Goal: Task Accomplishment & Management: Manage account settings

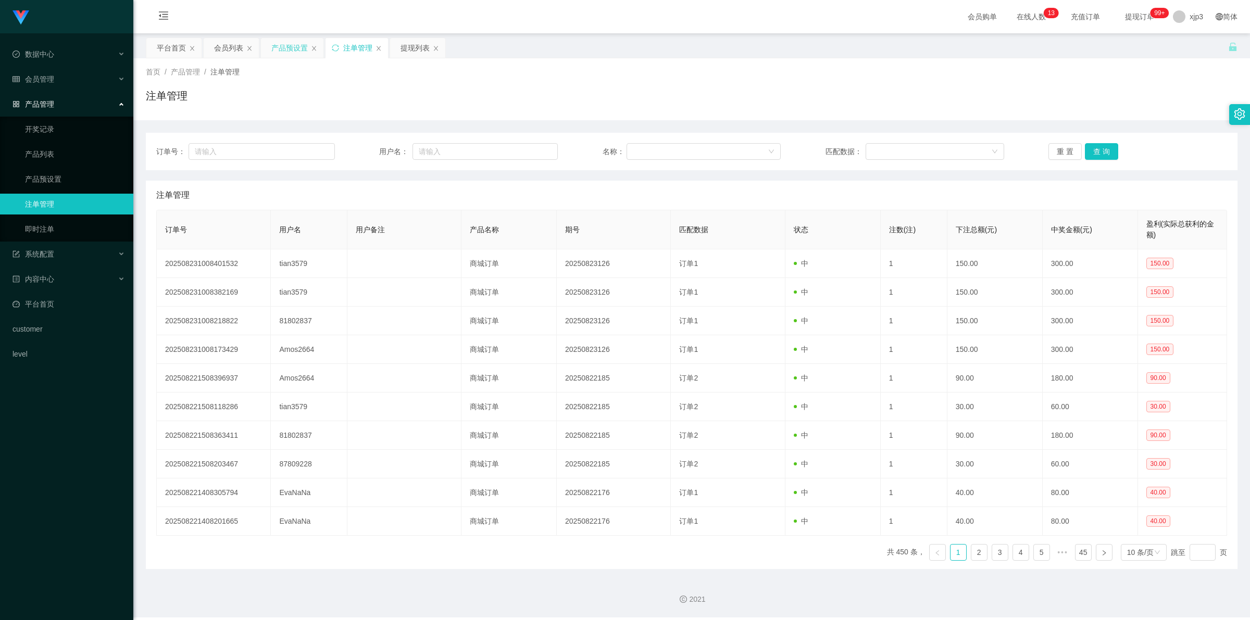
click at [267, 50] on div "产品预设置" at bounding box center [292, 48] width 62 height 20
click at [280, 45] on div "产品预设置" at bounding box center [289, 48] width 36 height 20
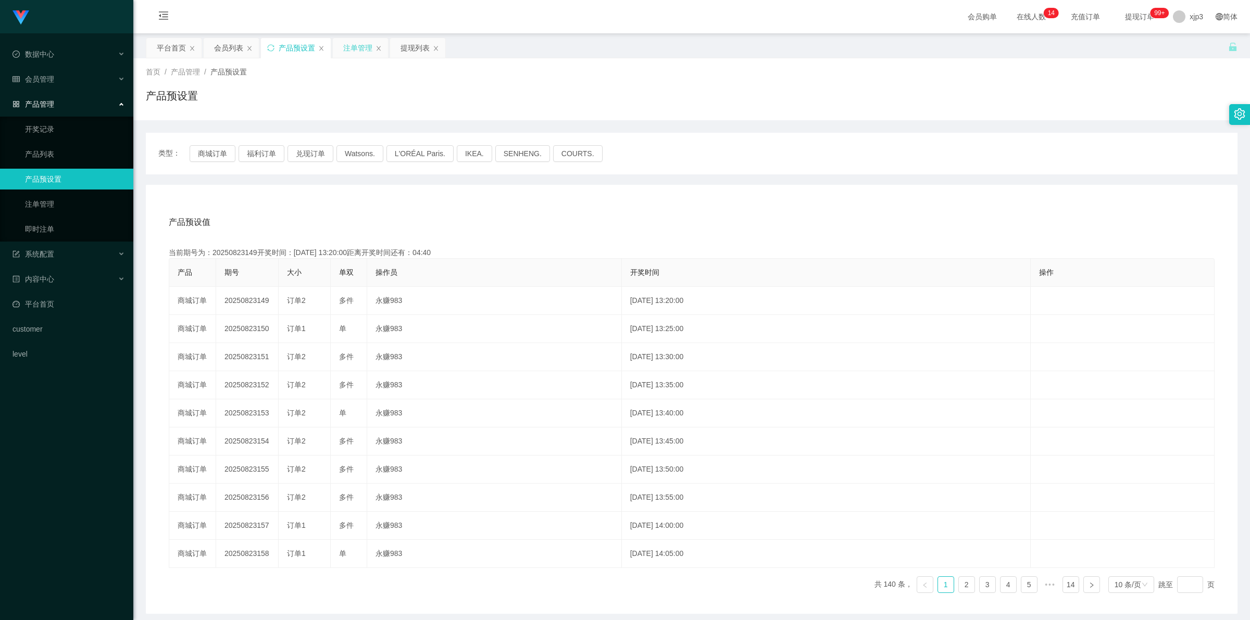
click at [362, 50] on div "注单管理" at bounding box center [357, 48] width 29 height 20
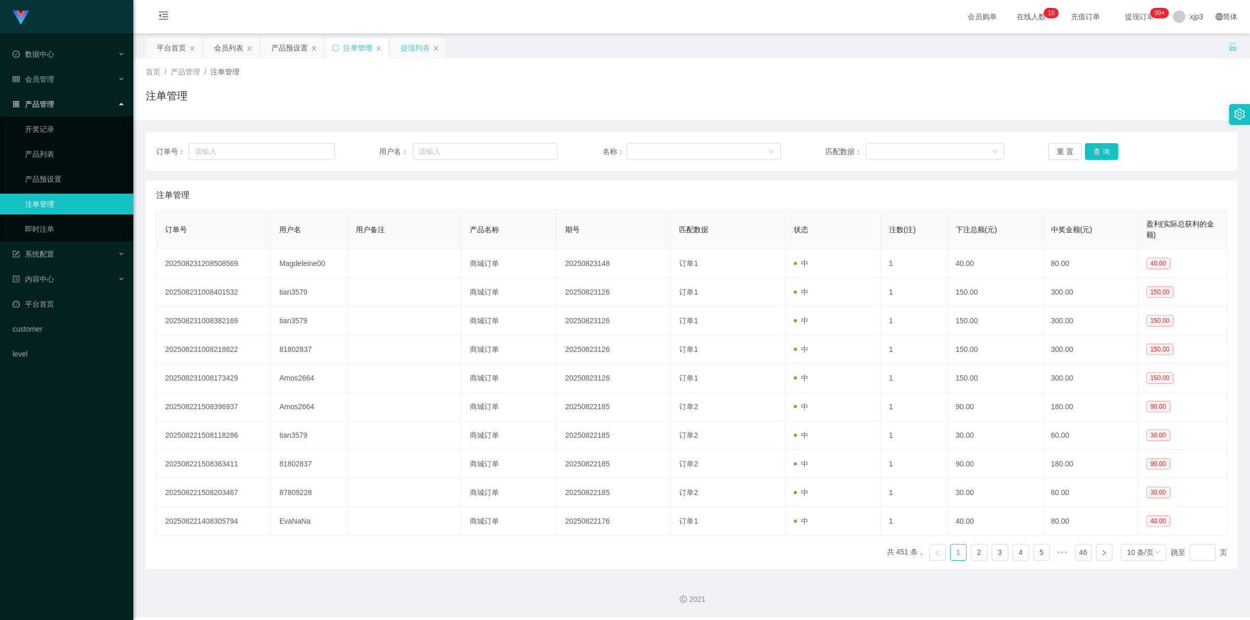
click at [414, 51] on div "提现列表" at bounding box center [414, 48] width 29 height 20
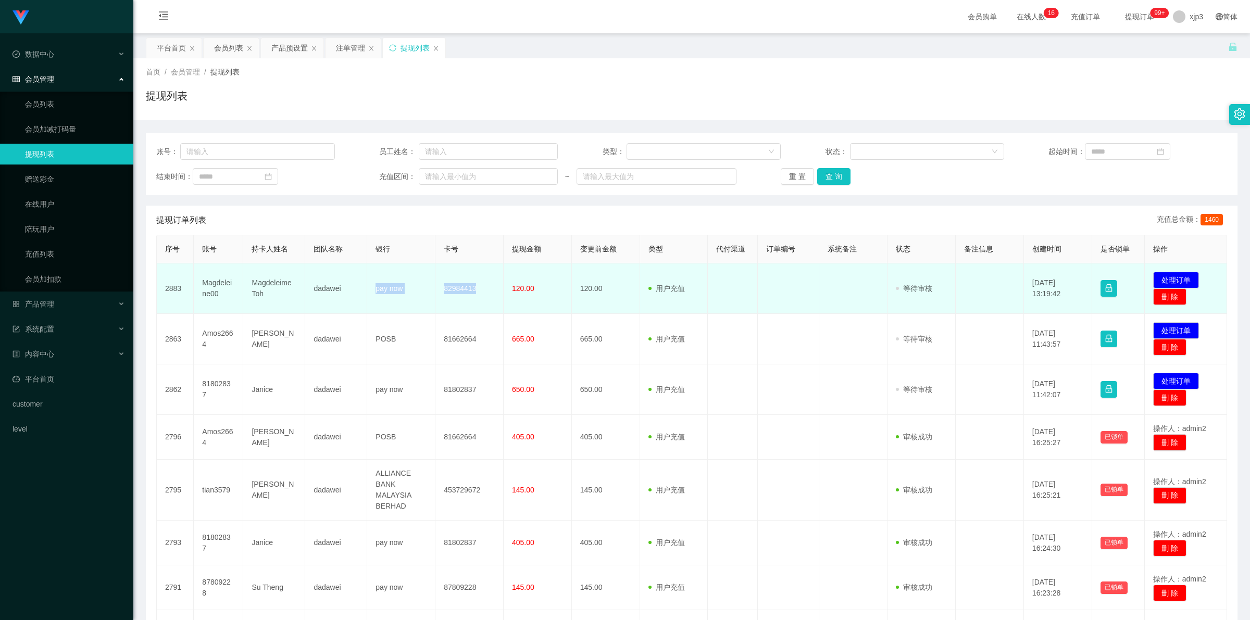
drag, startPoint x: 370, startPoint y: 290, endPoint x: 480, endPoint y: 294, distance: 109.4
click at [480, 294] on tr "2883 Magdeleine00 Magdeleime Toh dadawei pay now 82984413 120.00 120.00 用户充值 人工…" at bounding box center [692, 288] width 1070 height 51
copy tr "pay now 82984413"
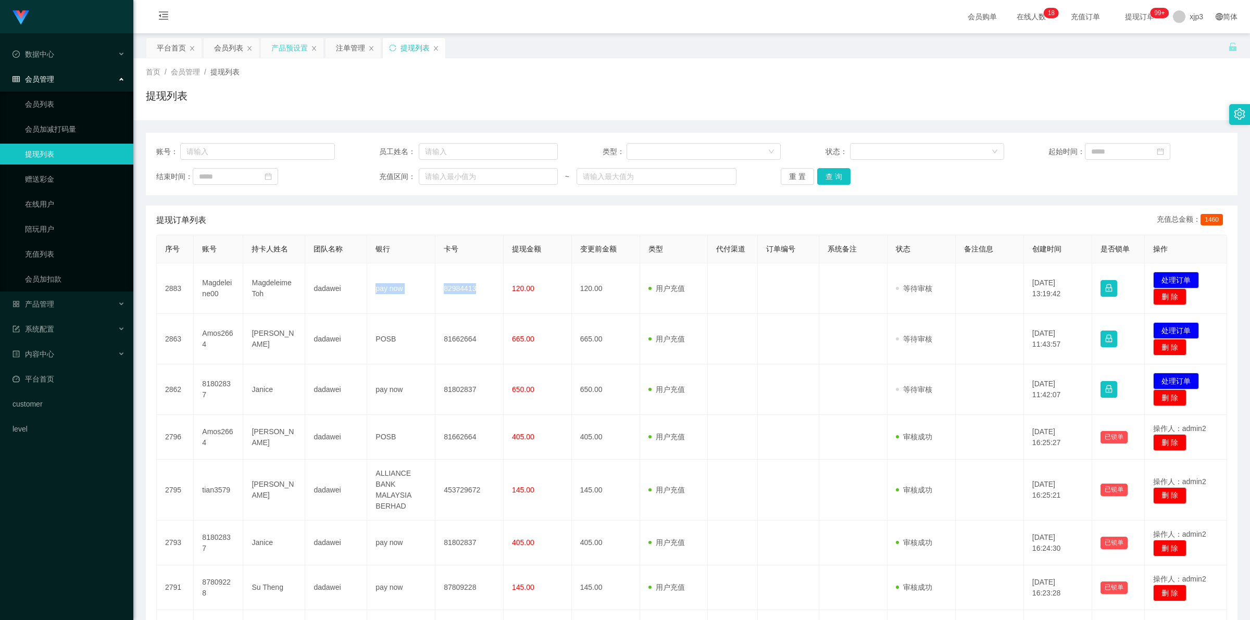
click at [290, 46] on div "产品预设置" at bounding box center [289, 48] width 36 height 20
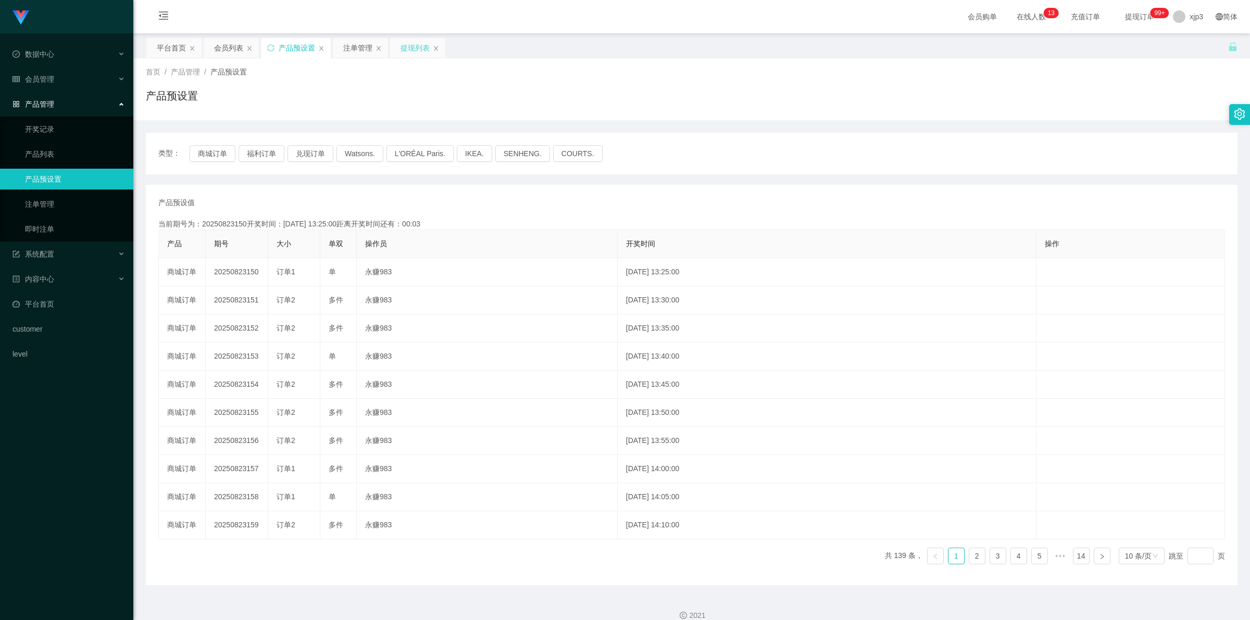
click at [416, 48] on div "提现列表" at bounding box center [414, 48] width 29 height 20
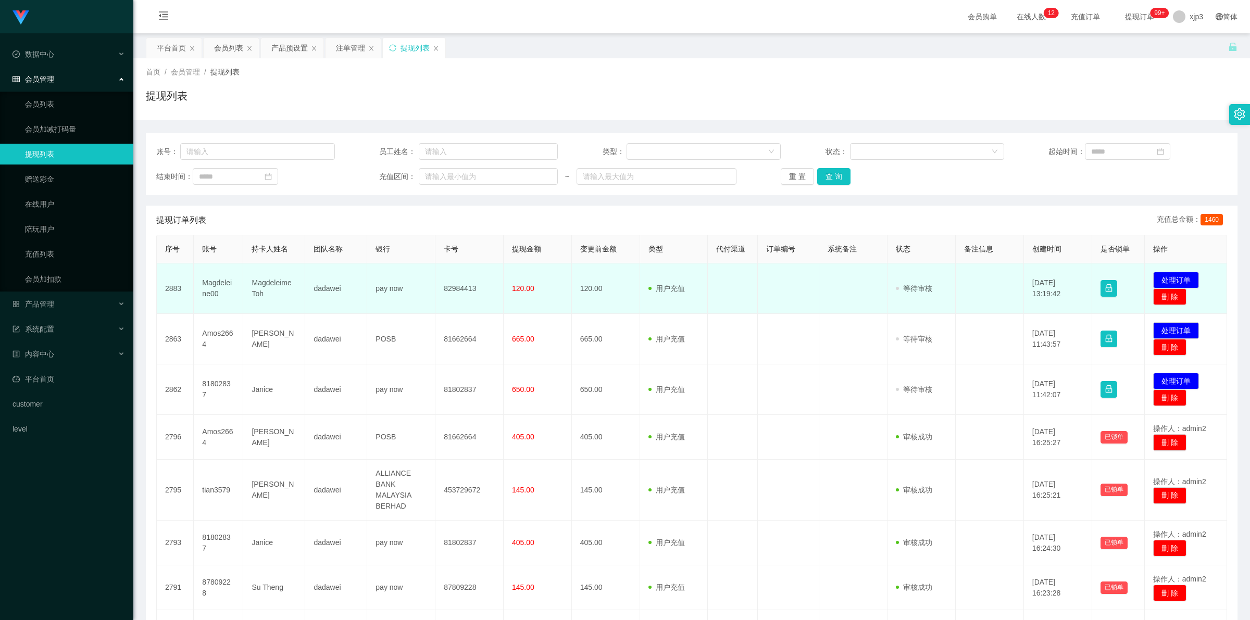
click at [265, 284] on td "Magdeleime Toh" at bounding box center [274, 288] width 62 height 51
copy td "Magdeleime Toh"
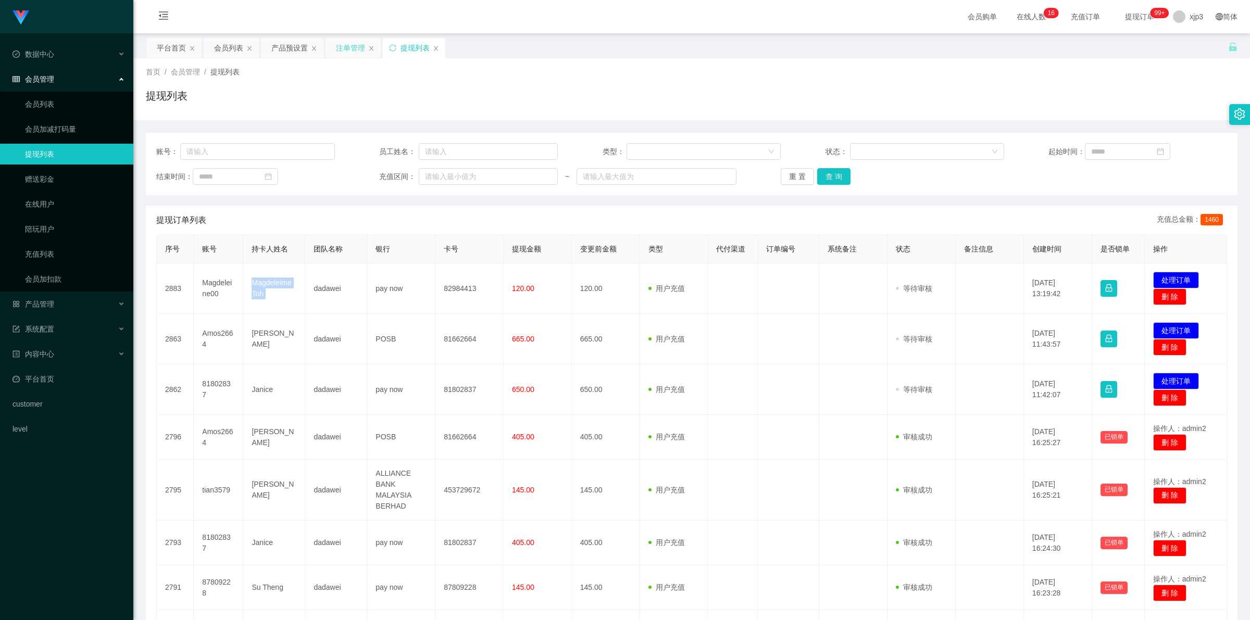
click at [350, 48] on div "注单管理" at bounding box center [350, 48] width 29 height 20
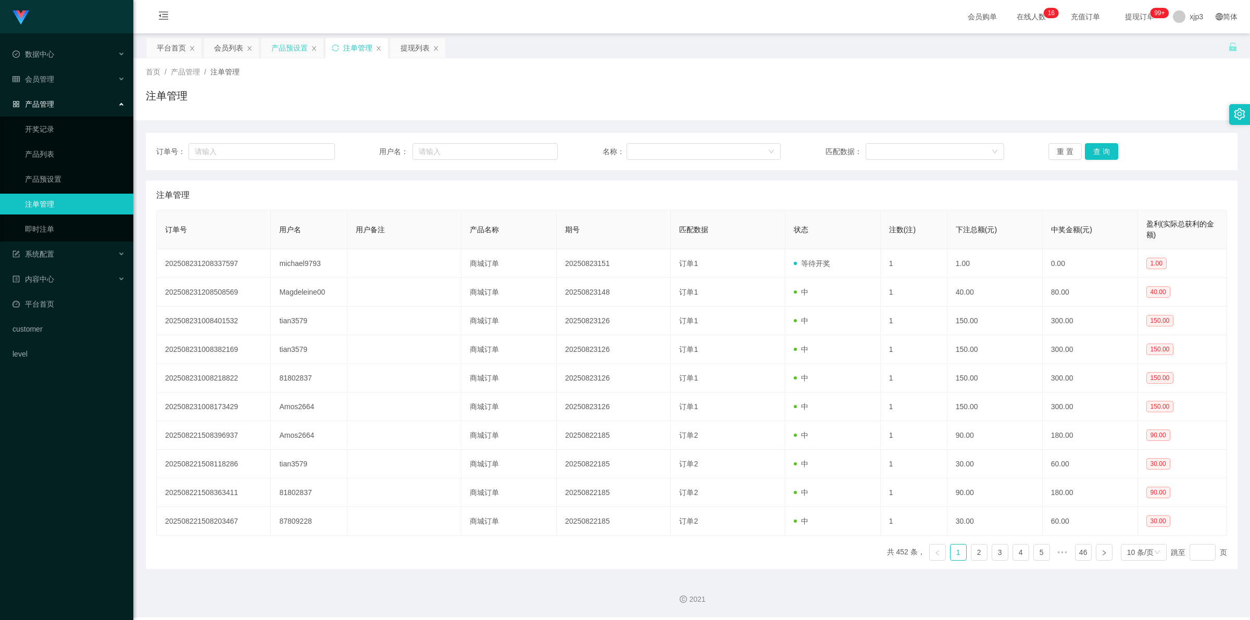
click at [283, 45] on div "产品预设置" at bounding box center [289, 48] width 36 height 20
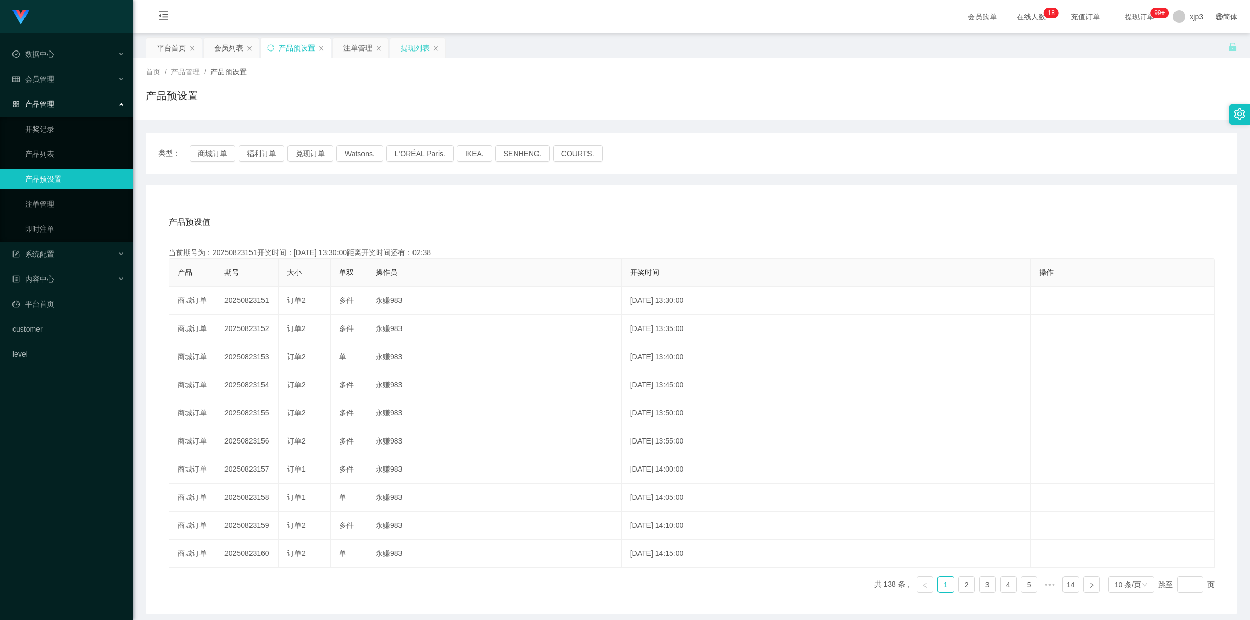
click at [409, 45] on div "提现列表" at bounding box center [414, 48] width 29 height 20
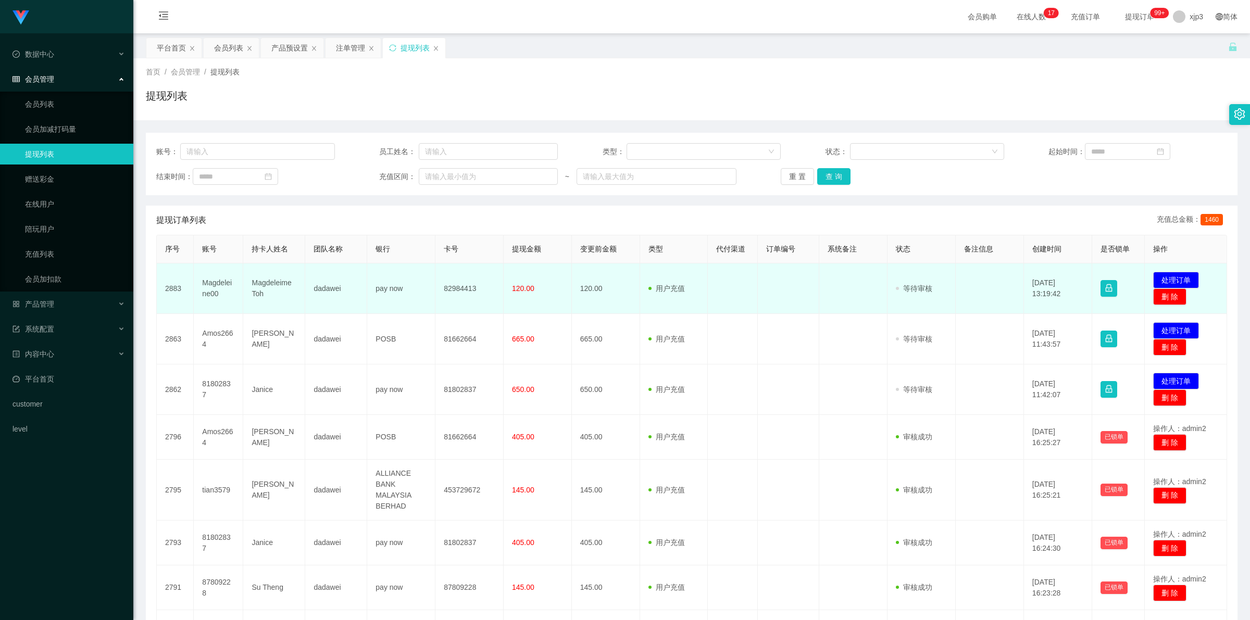
click at [215, 282] on td "Magdeleine00" at bounding box center [218, 288] width 49 height 51
copy td "Magdeleine00"
click at [217, 285] on td "Magdeleine00" at bounding box center [218, 288] width 49 height 51
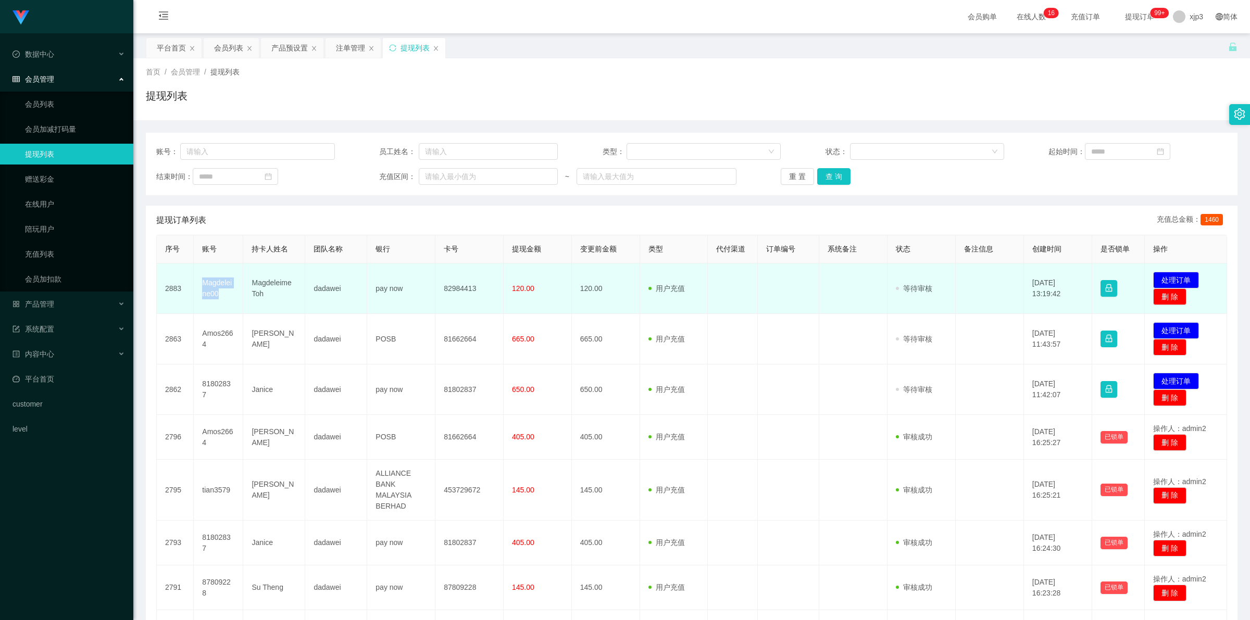
click at [217, 285] on td "Magdeleine00" at bounding box center [218, 288] width 49 height 51
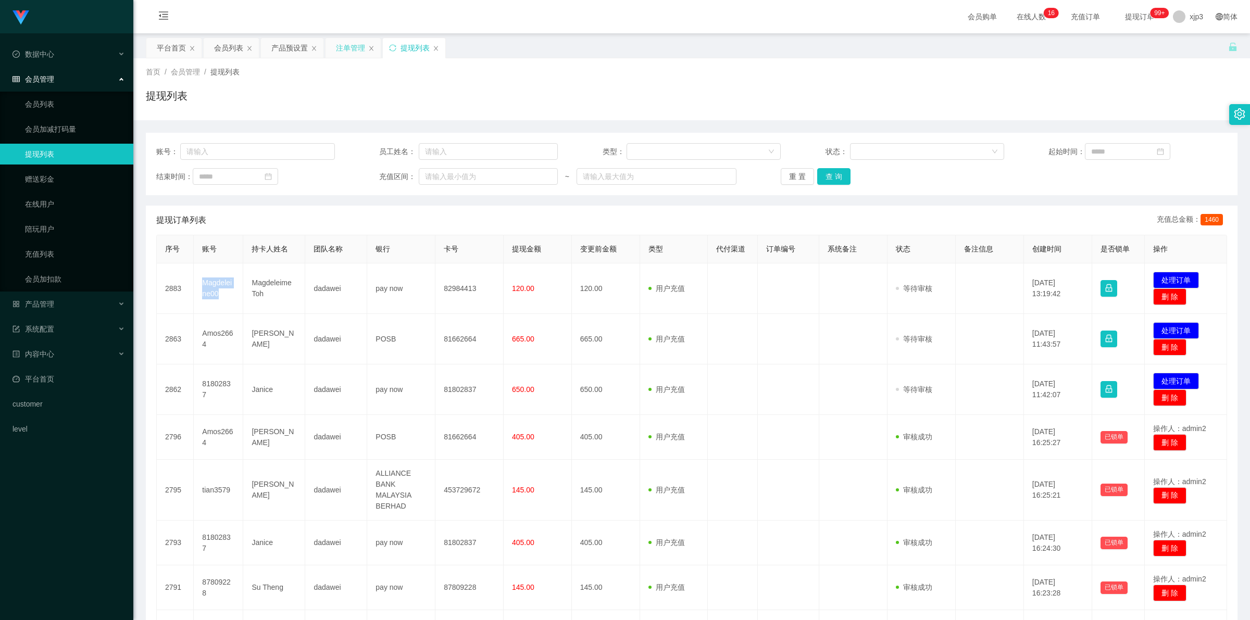
click at [344, 46] on div "注单管理" at bounding box center [350, 48] width 29 height 20
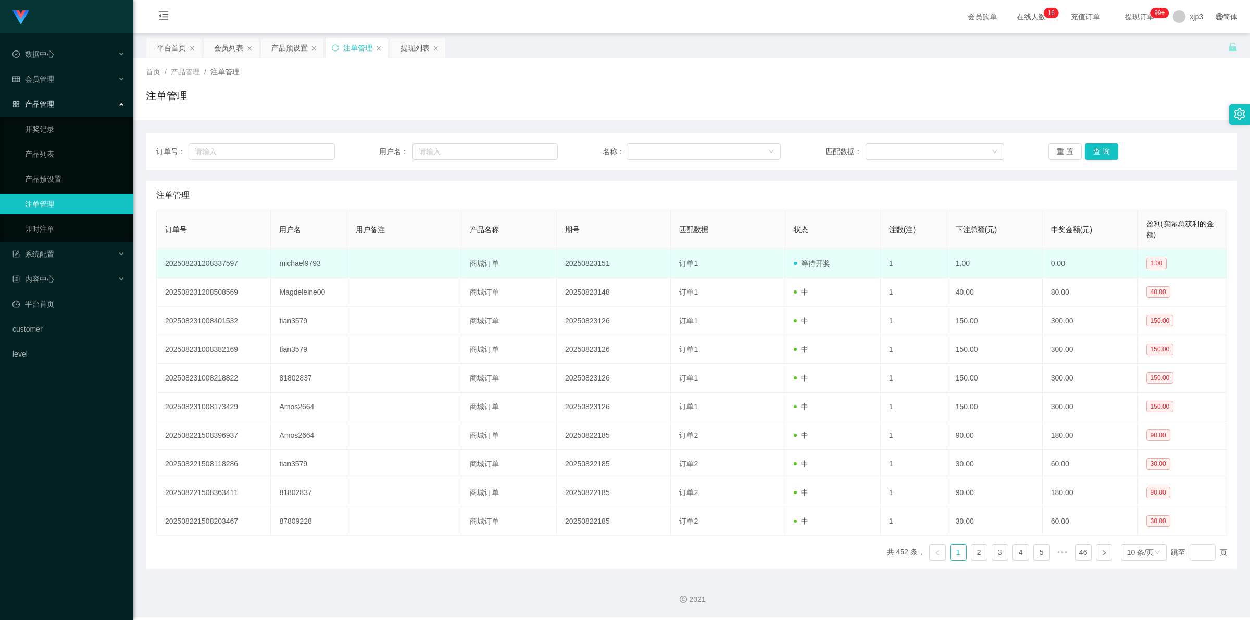
click at [311, 263] on td "michael9793" at bounding box center [309, 263] width 76 height 29
copy td "michael9793"
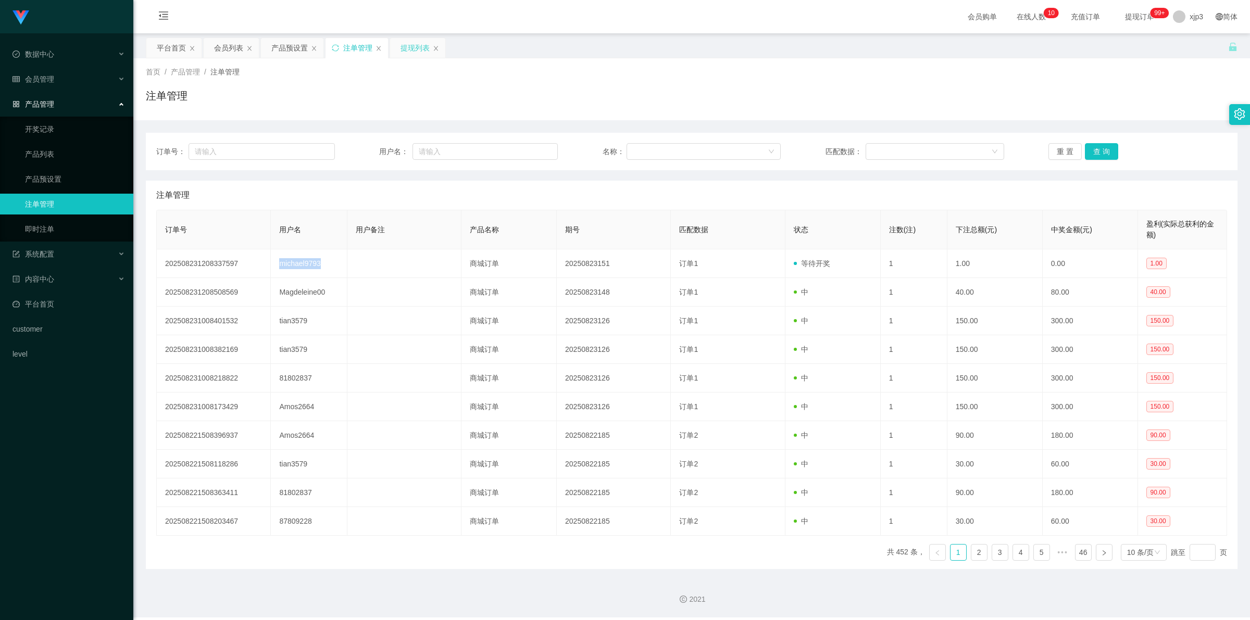
click at [415, 43] on div "提现列表" at bounding box center [414, 48] width 29 height 20
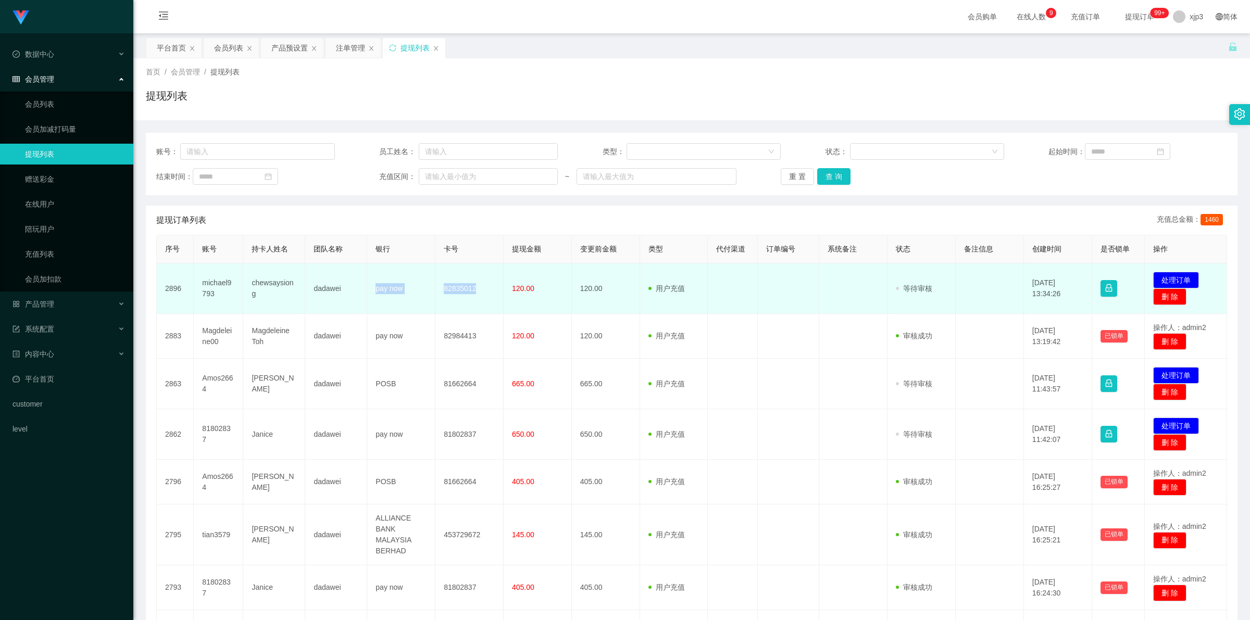
click at [490, 295] on tr "2896 michael9793 chewsaysiong dadawei pay now 82835012 120.00 120.00 用户充值 人工扣款 …" at bounding box center [692, 288] width 1070 height 51
click at [217, 282] on td "michael9793" at bounding box center [218, 288] width 49 height 51
click at [217, 280] on td "michael9793" at bounding box center [218, 288] width 49 height 51
copy td "michael9793"
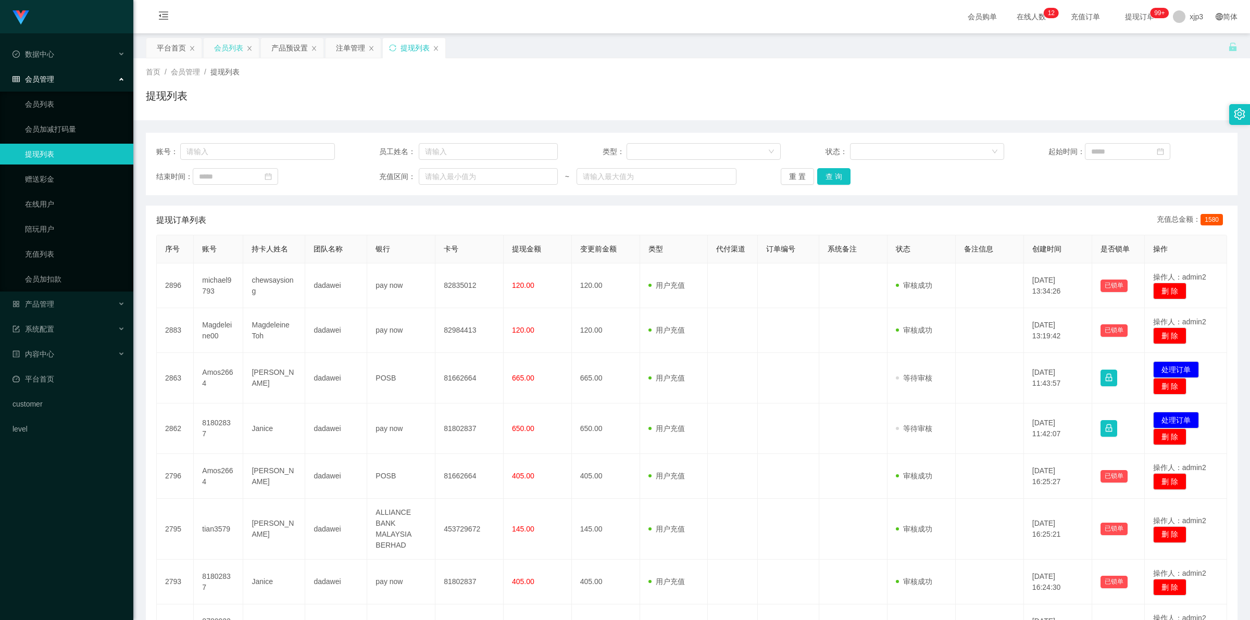
click at [227, 52] on div "会员列表" at bounding box center [228, 48] width 29 height 20
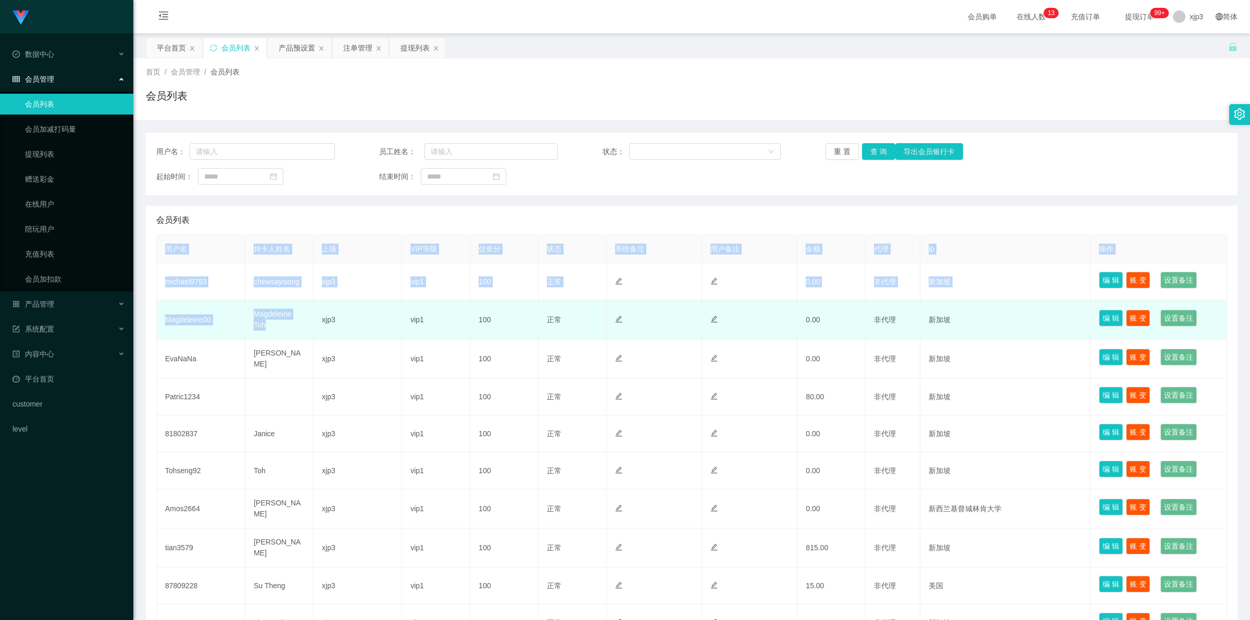
drag, startPoint x: 155, startPoint y: 319, endPoint x: 280, endPoint y: 329, distance: 125.3
click at [280, 329] on table "用户名 持卡人姓名 上级 VIP等级 信誉分 状态 系统备注 用户备注 金额 代理 ip 操作 michael9793 chewsaysiong xjp3 v…" at bounding box center [691, 438] width 1071 height 407
click at [334, 327] on td "xjp3" at bounding box center [357, 319] width 89 height 39
drag, startPoint x: 286, startPoint y: 329, endPoint x: 165, endPoint y: 316, distance: 122.6
click at [165, 316] on tr "Magdeleine00 Magdeleine Toh xjp3 vip1 100 正常 禁止登录 禁止投注 0.00 非代理 新加坡 编 辑 账 变 设置备注" at bounding box center [692, 319] width 1070 height 39
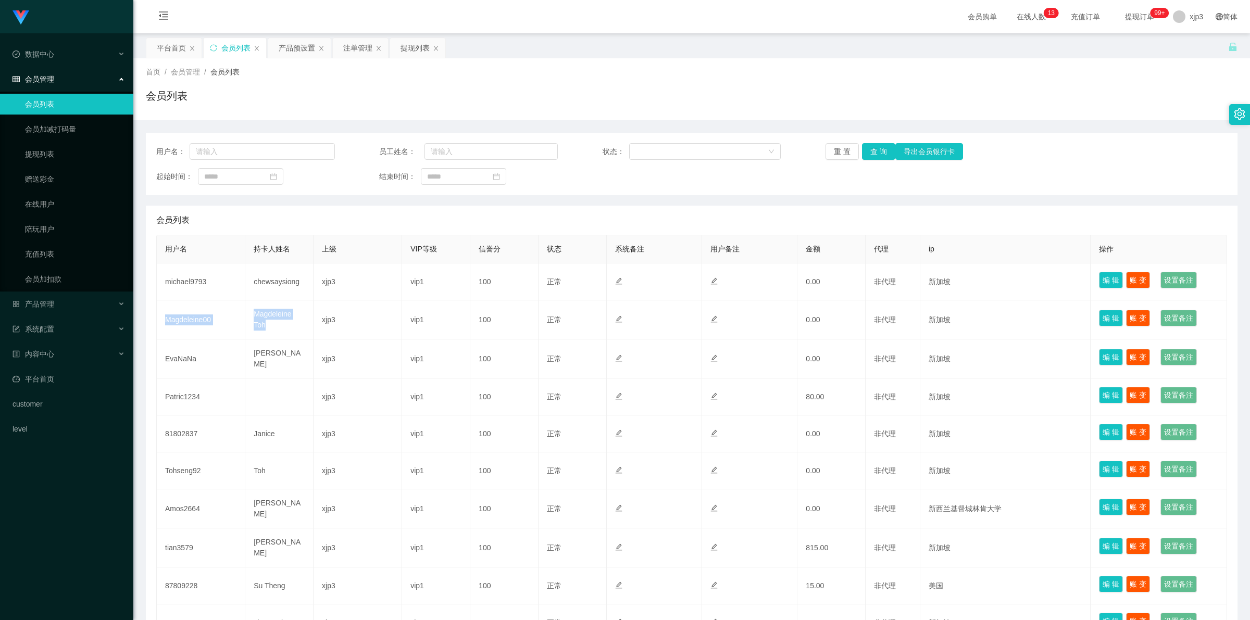
copy tr "Magdeleine00 Magdeleine Toh"
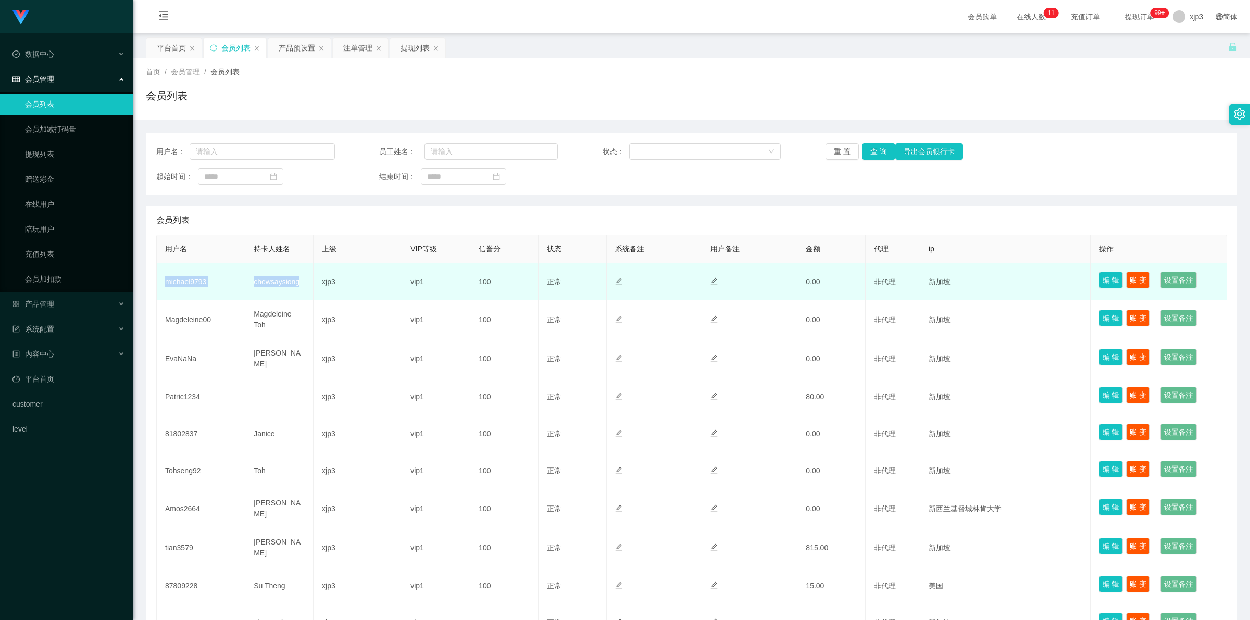
drag, startPoint x: 162, startPoint y: 280, endPoint x: 305, endPoint y: 286, distance: 142.3
click at [305, 286] on tr "michael9793 chewsaysiong xjp3 vip1 100 正常 禁止登录 禁止投注 0.00 非代理 新加坡 编 辑 账 变 设置备注" at bounding box center [692, 281] width 1070 height 37
copy tr "michael9793 chewsaysiong"
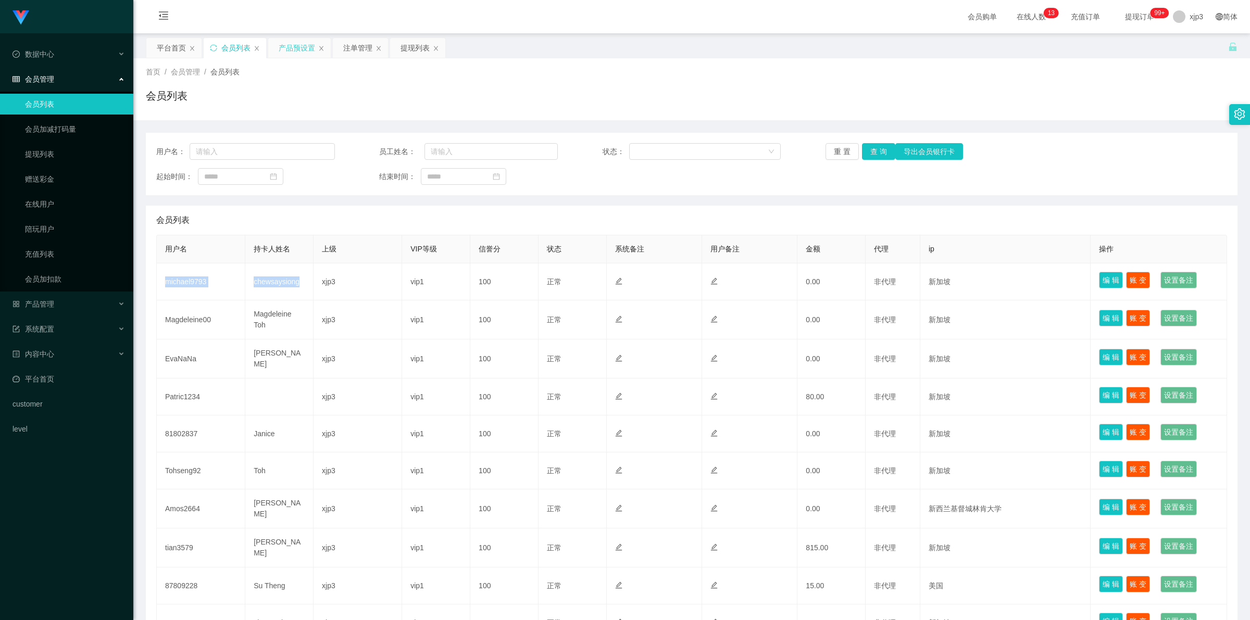
click at [300, 48] on div "产品预设置" at bounding box center [297, 48] width 36 height 20
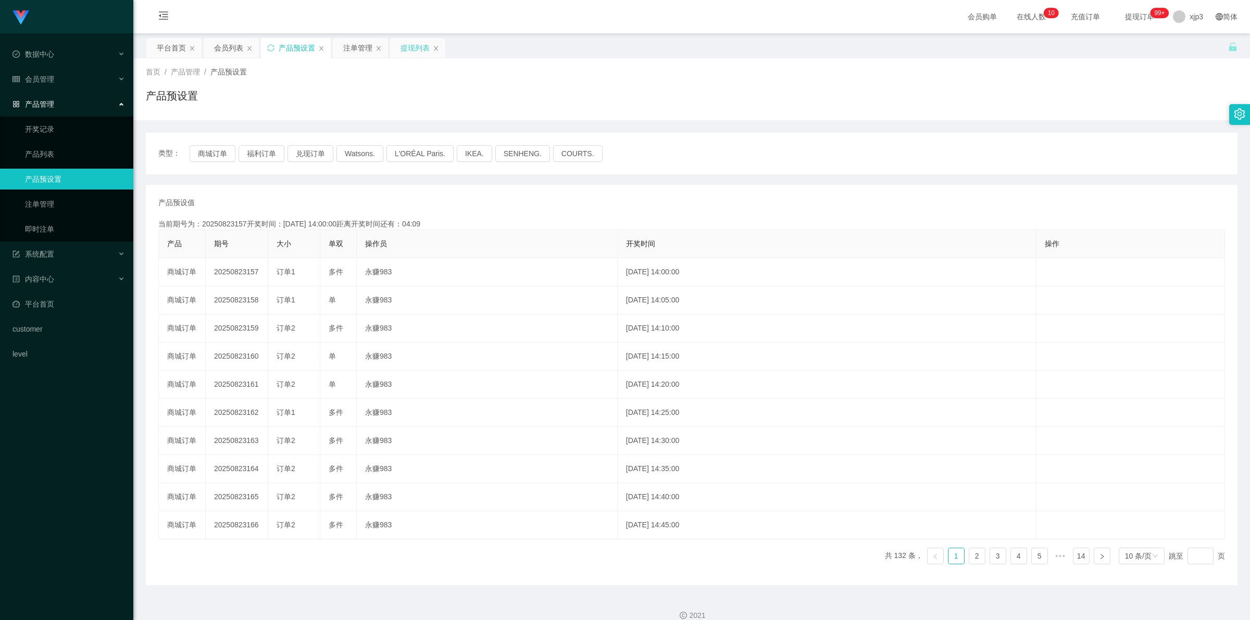
click at [410, 51] on div "提现列表" at bounding box center [414, 48] width 29 height 20
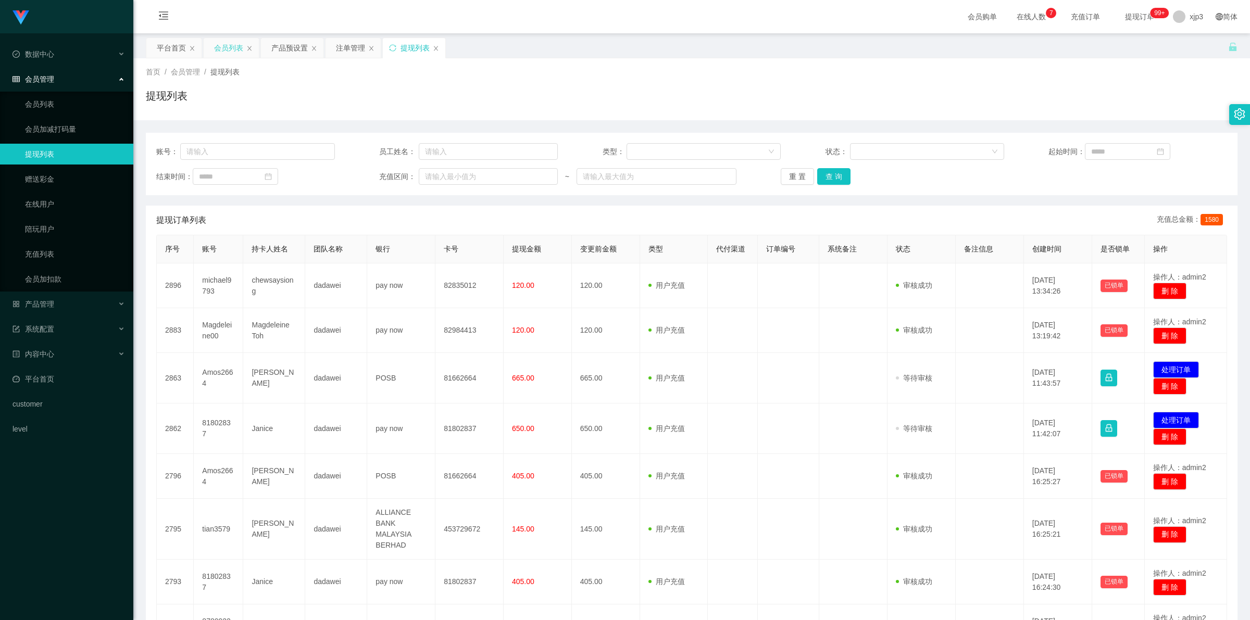
click at [225, 43] on div "会员列表" at bounding box center [228, 48] width 29 height 20
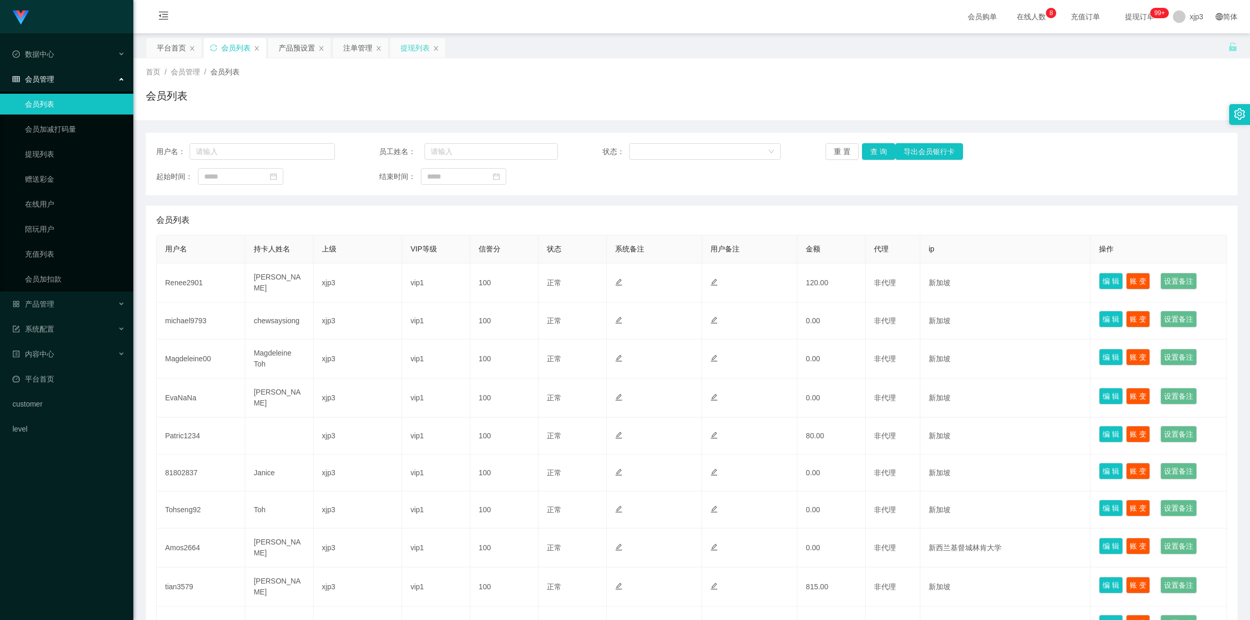
click at [413, 46] on div "提现列表" at bounding box center [414, 48] width 29 height 20
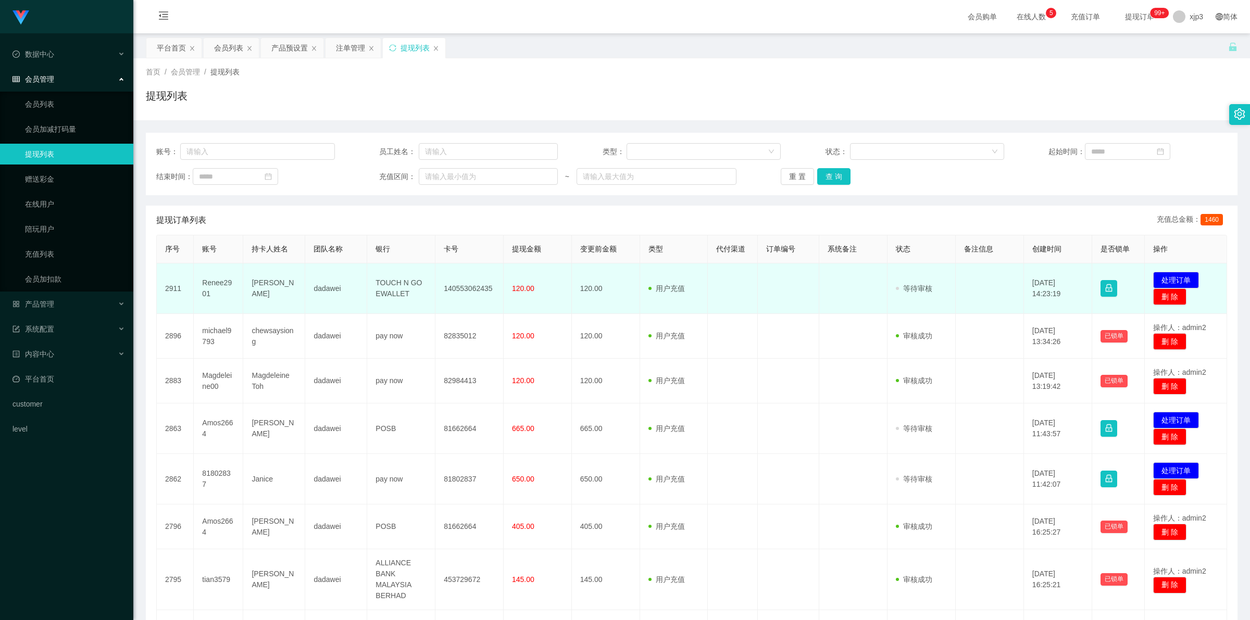
click at [407, 281] on td "TOUCH N GO EWALLET" at bounding box center [401, 288] width 68 height 51
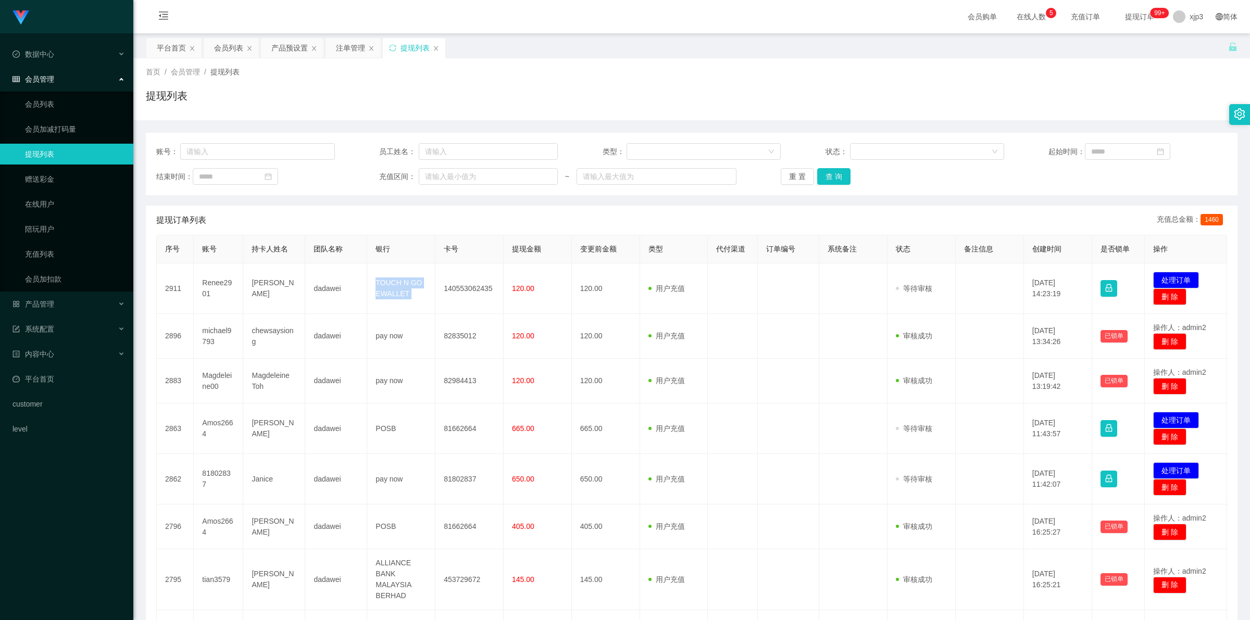
copy td "TOUCH N GO EWALLET"
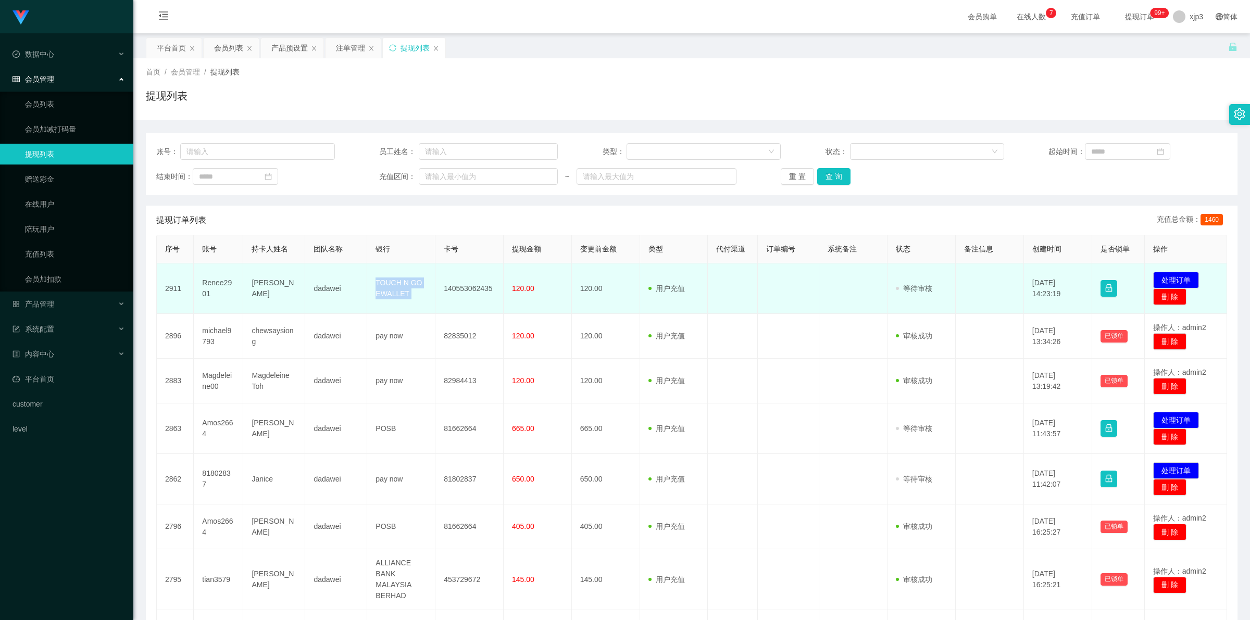
click at [389, 290] on td "TOUCH N GO EWALLET" at bounding box center [401, 288] width 68 height 51
click at [389, 293] on td "TOUCH N GO EWALLET" at bounding box center [401, 288] width 68 height 51
drag, startPoint x: 363, startPoint y: 288, endPoint x: 501, endPoint y: 295, distance: 137.7
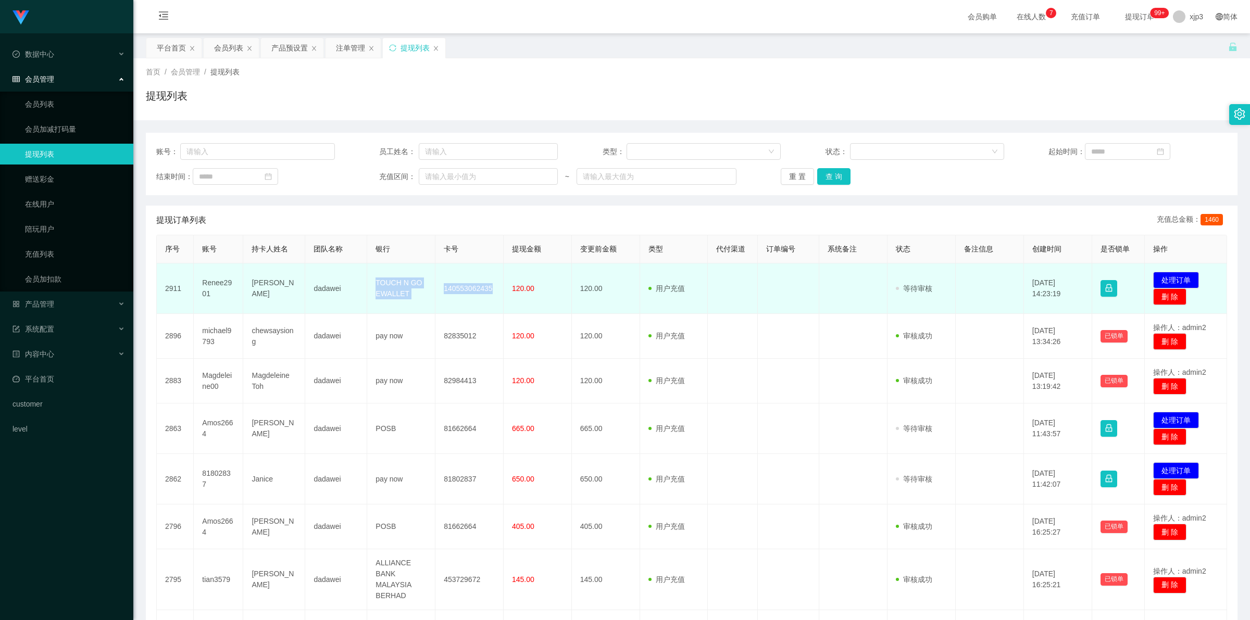
click at [501, 295] on tr "2911 Renee2901 Renee Cheah dadawei TOUCH N GO EWALLET 140553062435 120.00 120.0…" at bounding box center [692, 288] width 1070 height 51
copy tr "TOUCH N GO EWALLET 140553062435"
click at [463, 295] on td "140553062435" at bounding box center [469, 288] width 68 height 51
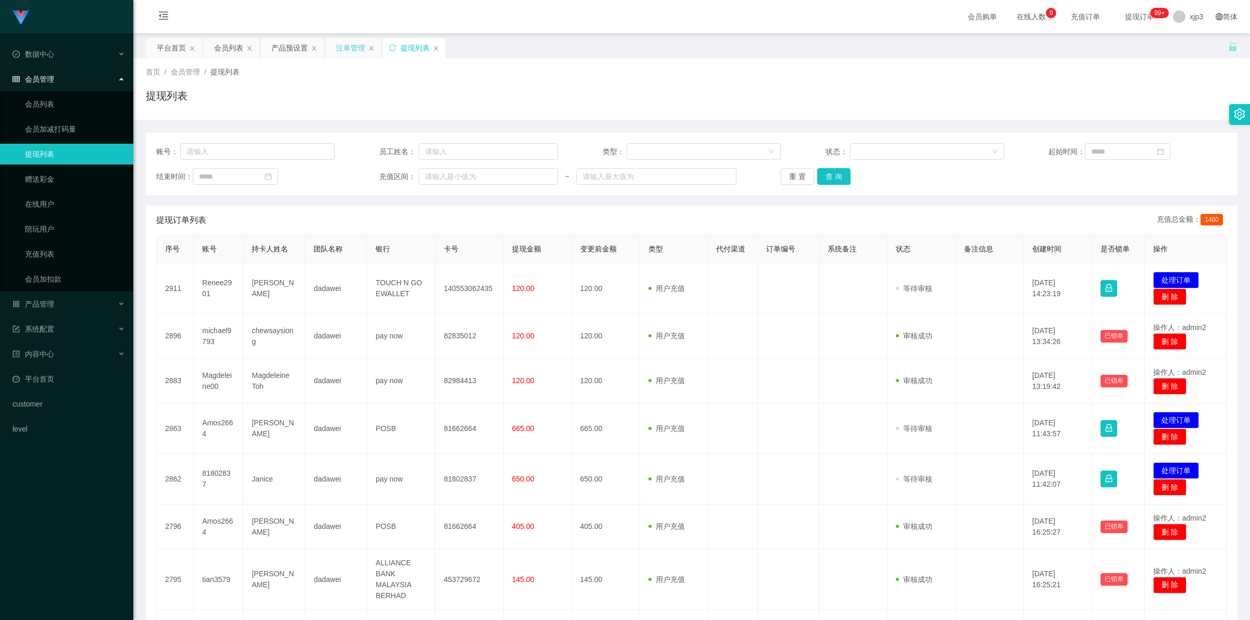
click at [348, 49] on div "注单管理" at bounding box center [350, 48] width 29 height 20
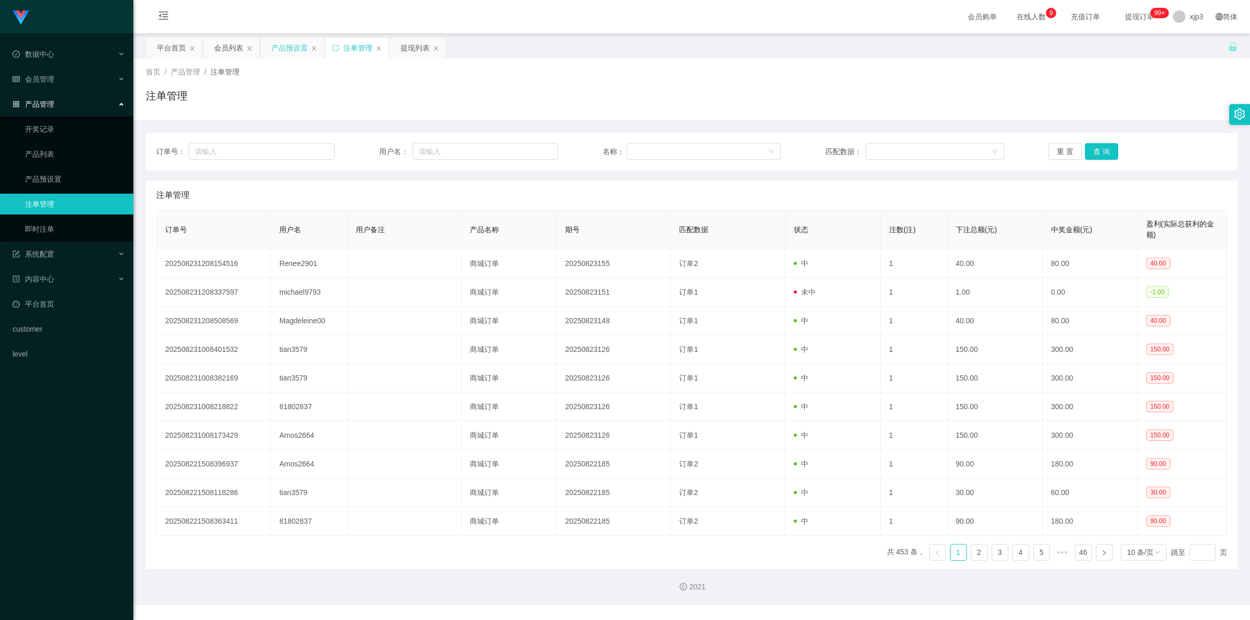
click at [304, 49] on div "产品预设置" at bounding box center [289, 48] width 36 height 20
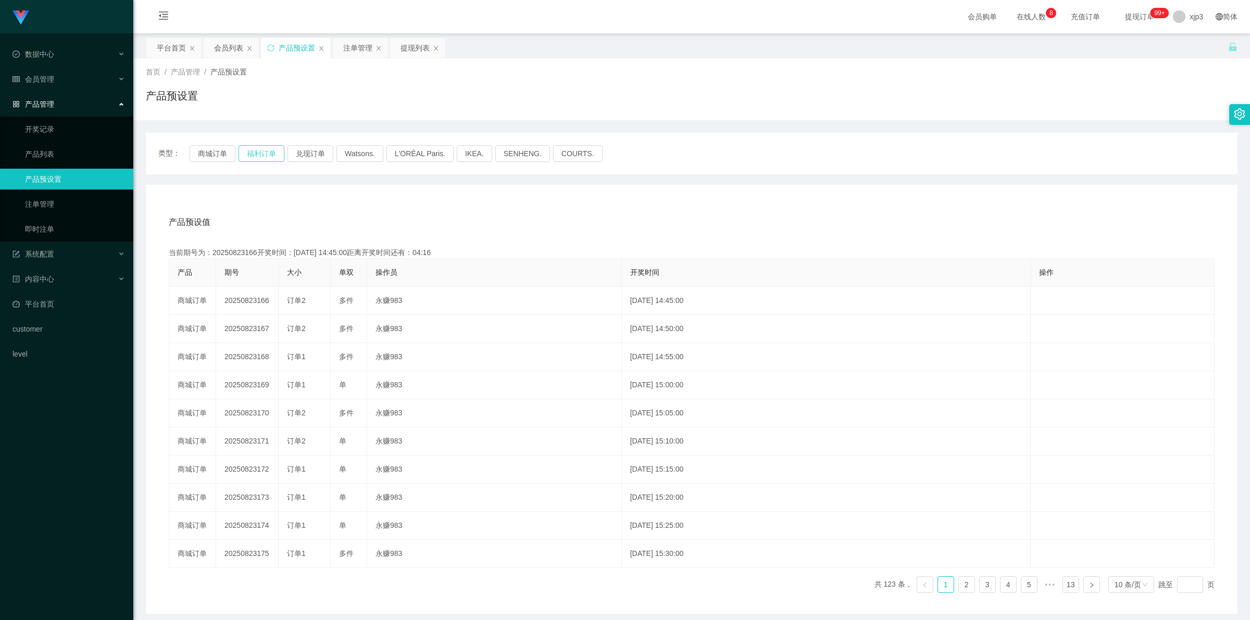
click at [269, 157] on button "福利订单" at bounding box center [261, 153] width 46 height 17
click at [420, 48] on div "提现列表" at bounding box center [414, 48] width 29 height 20
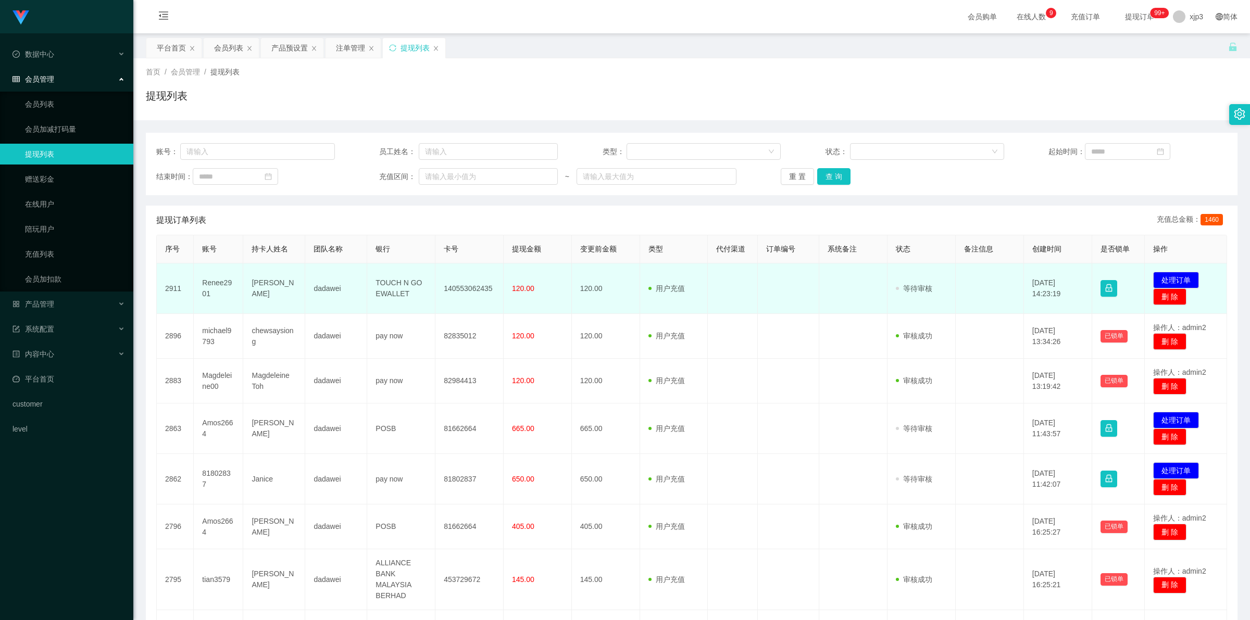
click at [402, 284] on td "TOUCH N GO EWALLET" at bounding box center [401, 288] width 68 height 51
copy td "TOUCH N GO EWALLET"
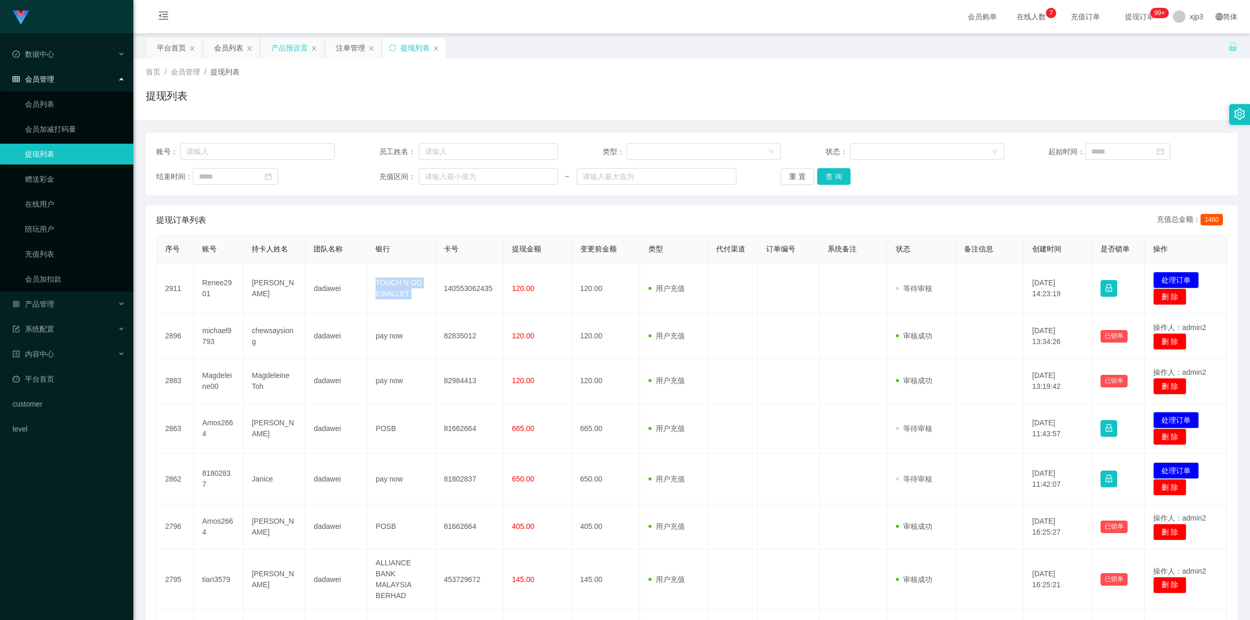
click at [290, 47] on div "产品预设置" at bounding box center [289, 48] width 36 height 20
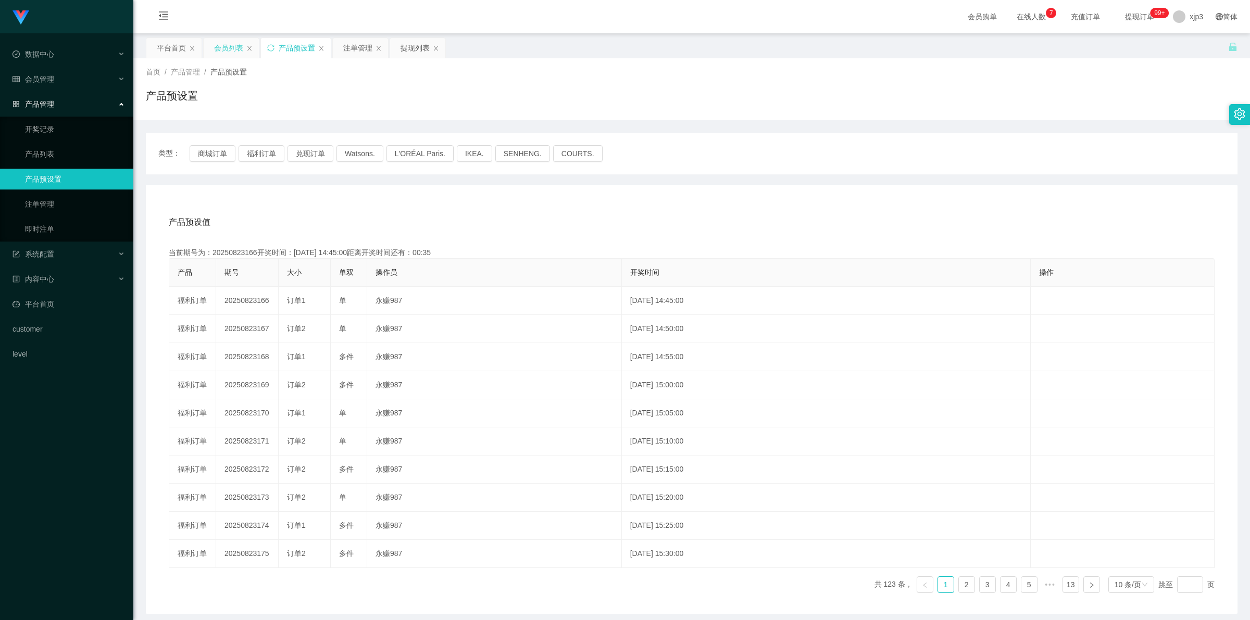
click at [219, 43] on div "会员列表" at bounding box center [228, 48] width 29 height 20
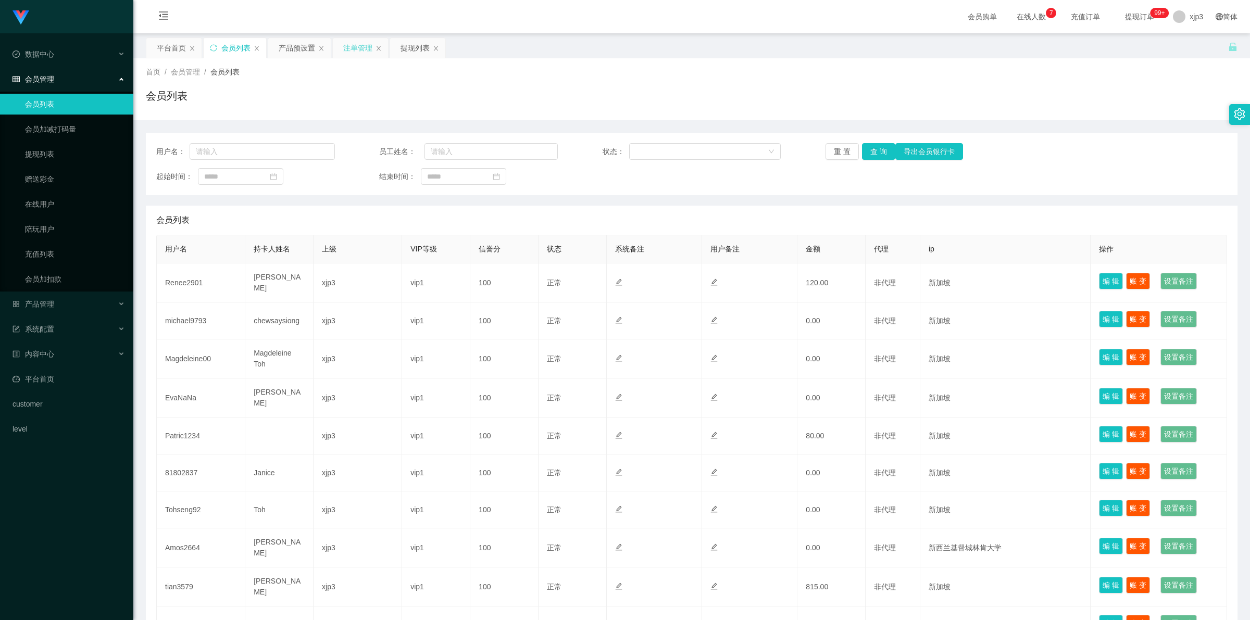
click at [357, 48] on div "注单管理" at bounding box center [357, 48] width 29 height 20
